Goal: Find contact information: Find contact information

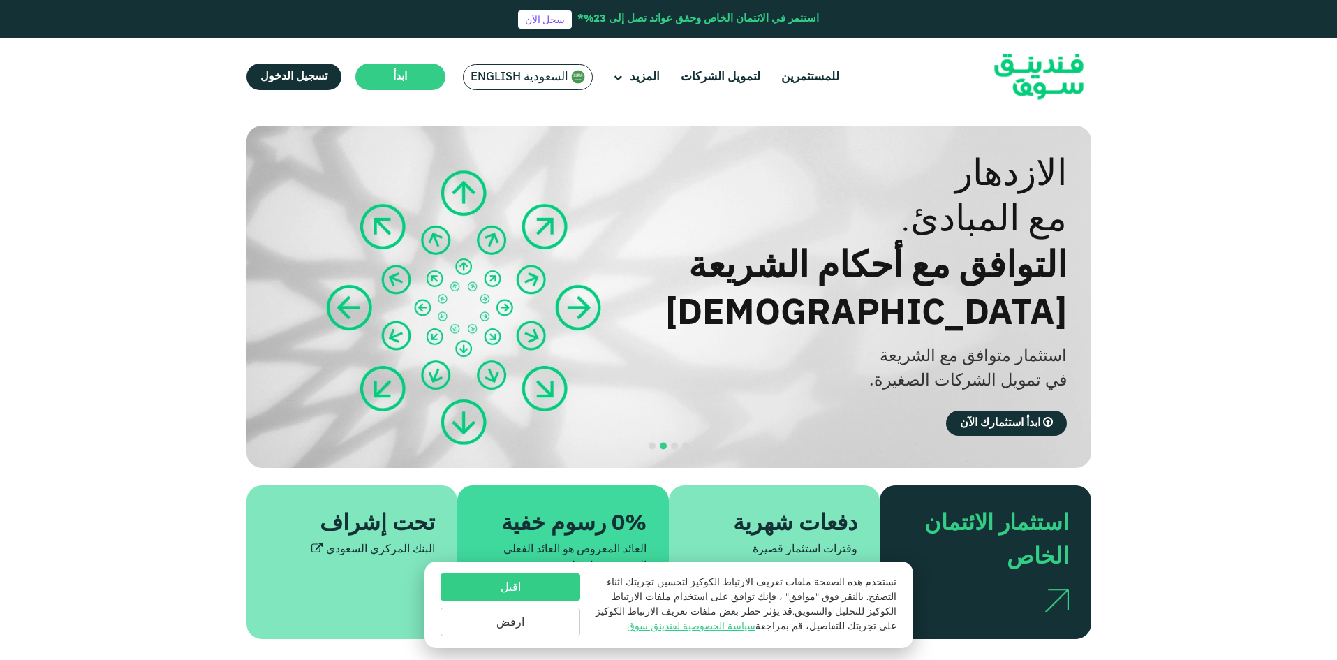
click at [462, 587] on button "اقبل" at bounding box center [511, 586] width 140 height 27
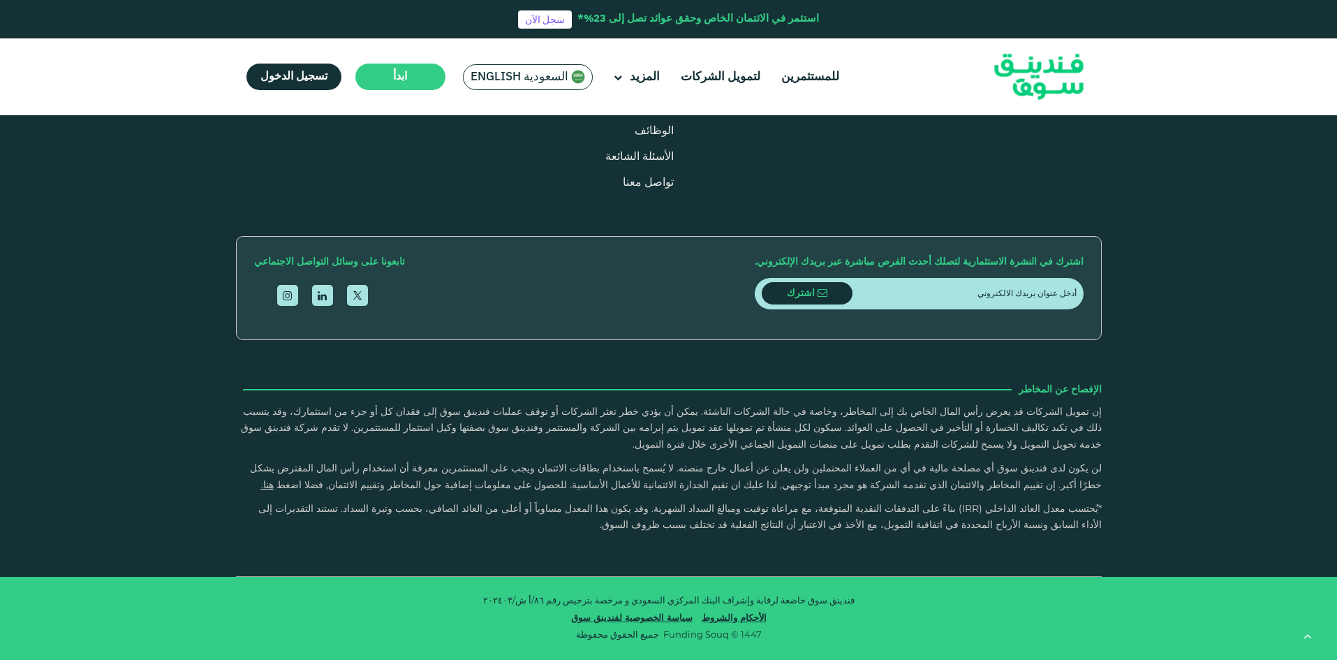
type tc-range-slider "4"
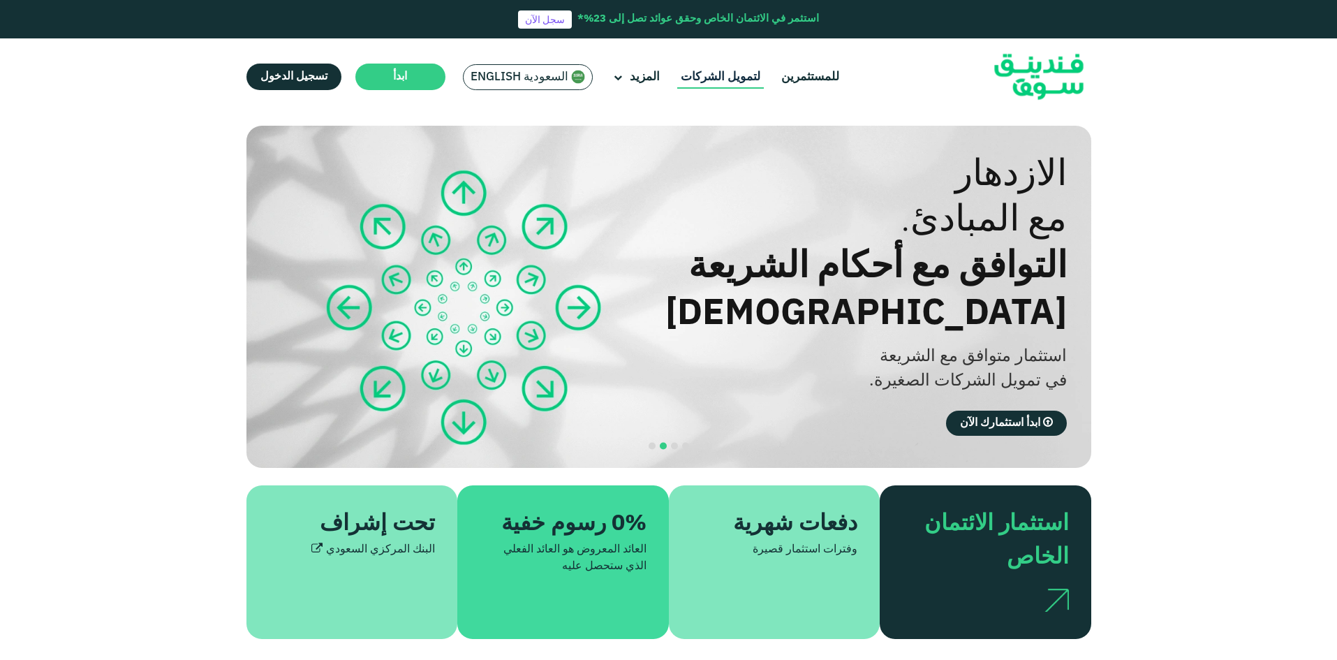
click at [712, 79] on link "لتمويل الشركات" at bounding box center [720, 77] width 87 height 23
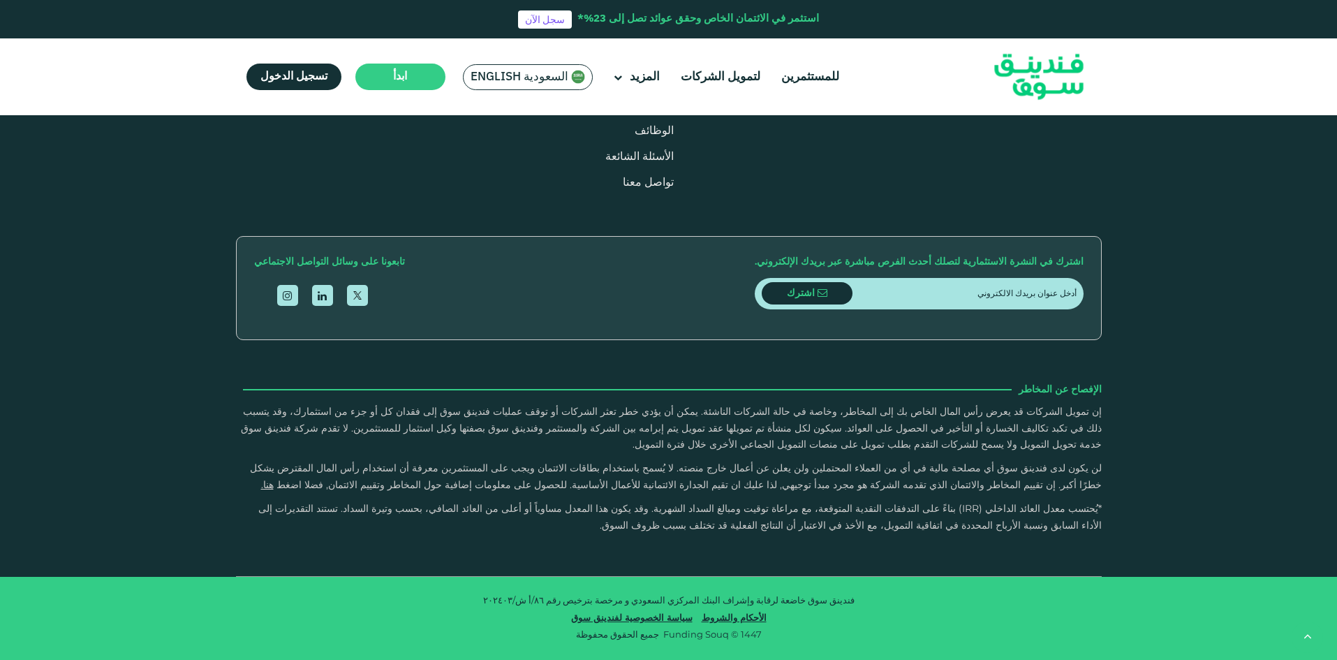
scroll to position [2712, 0]
drag, startPoint x: 649, startPoint y: 80, endPoint x: 778, endPoint y: 296, distance: 252.1
click at [756, 127] on div "كل الأسئلة" at bounding box center [669, 114] width 845 height 25
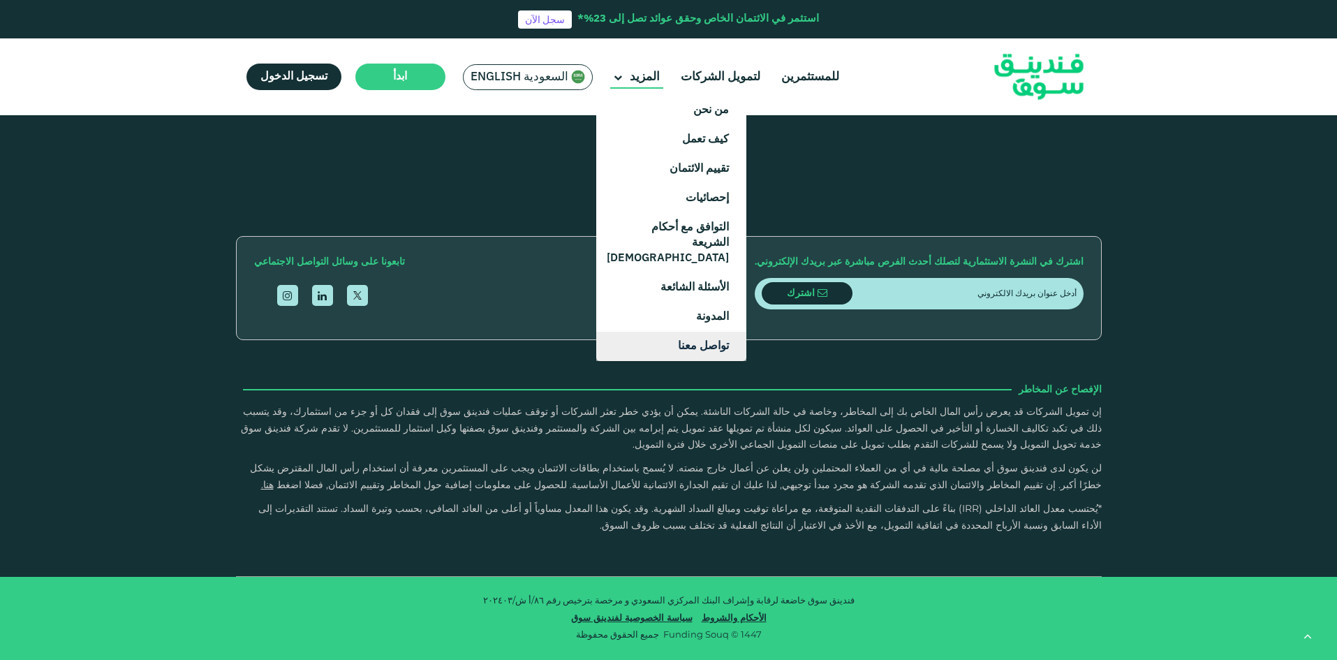
click at [687, 334] on link "تواصل معنا" at bounding box center [671, 346] width 150 height 29
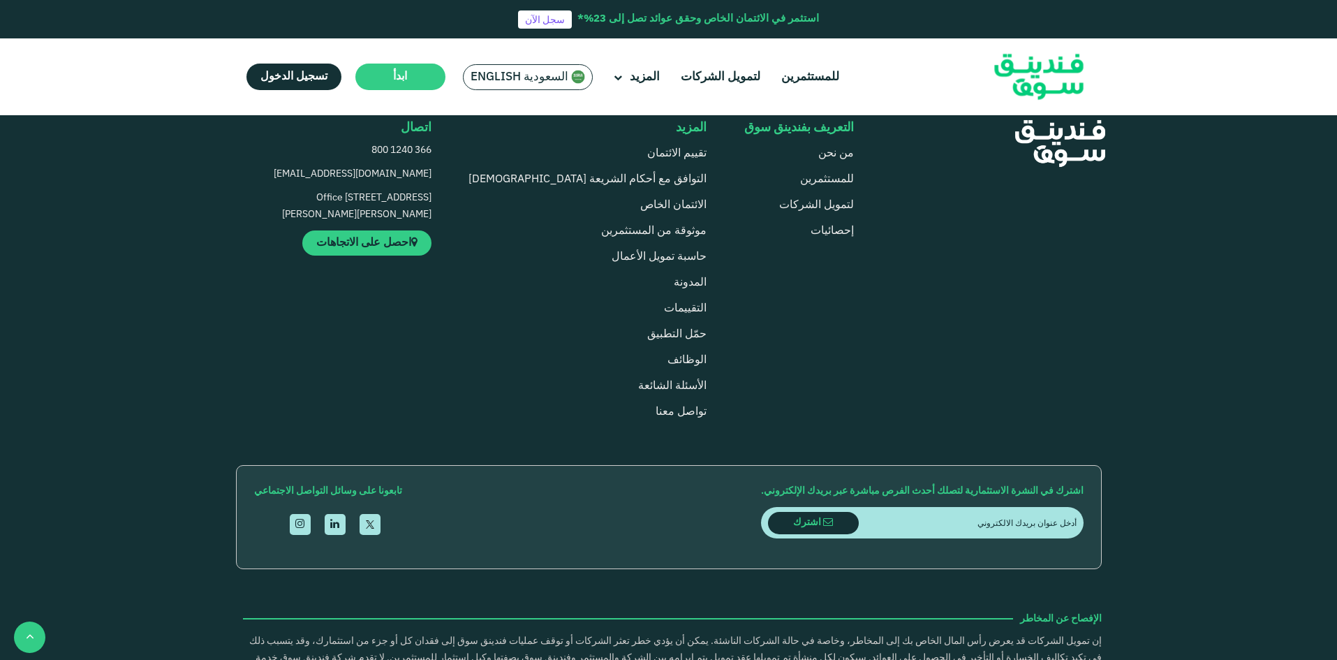
scroll to position [931, 0]
click at [668, 365] on span "الوظائف" at bounding box center [687, 359] width 39 height 10
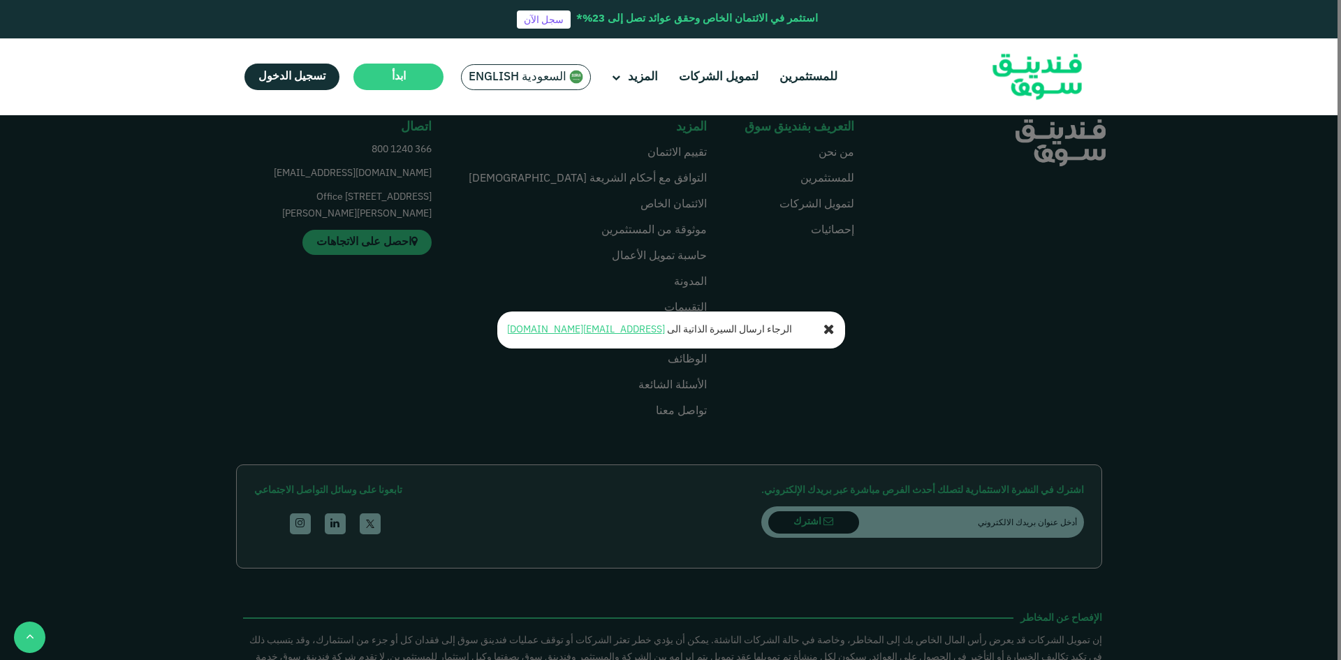
click at [828, 327] on icon at bounding box center [828, 330] width 11 height 14
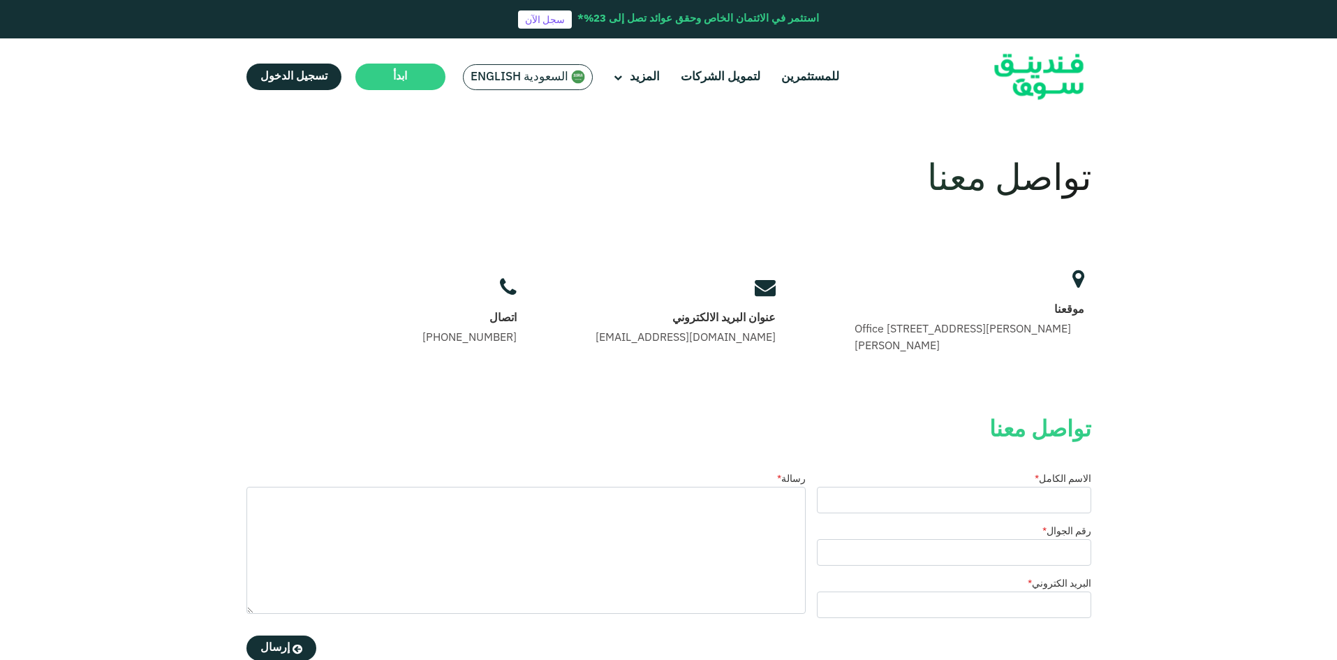
scroll to position [0, 0]
